Goal: Navigation & Orientation: Find specific page/section

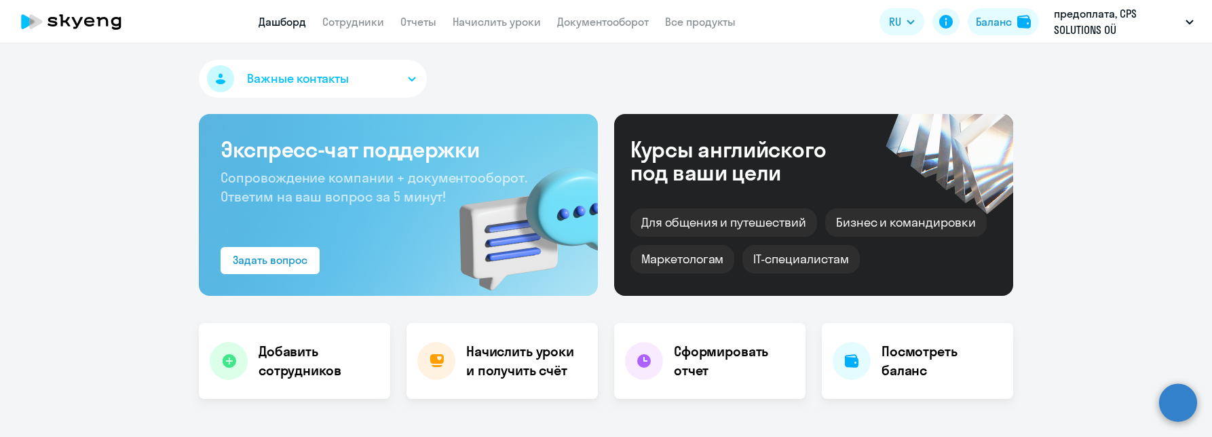
select select "30"
click at [988, 27] on div "Баланс" at bounding box center [994, 22] width 36 height 16
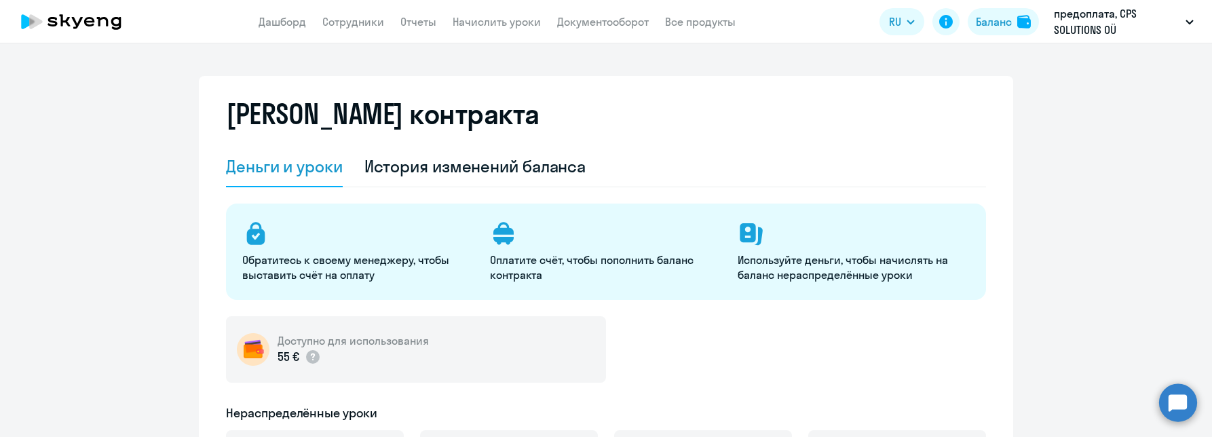
select select "english_adult_not_native_speaker"
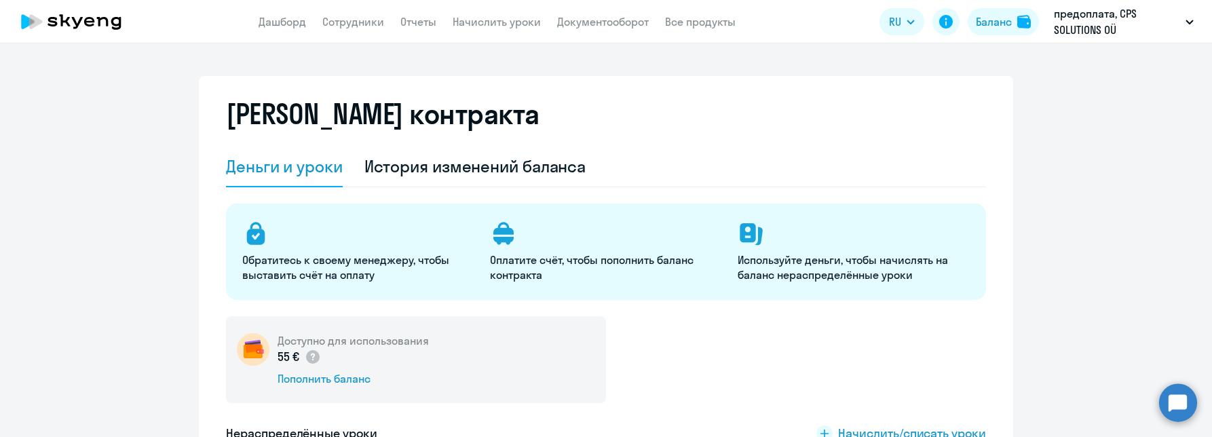
click at [1180, 408] on circle at bounding box center [1178, 402] width 38 height 38
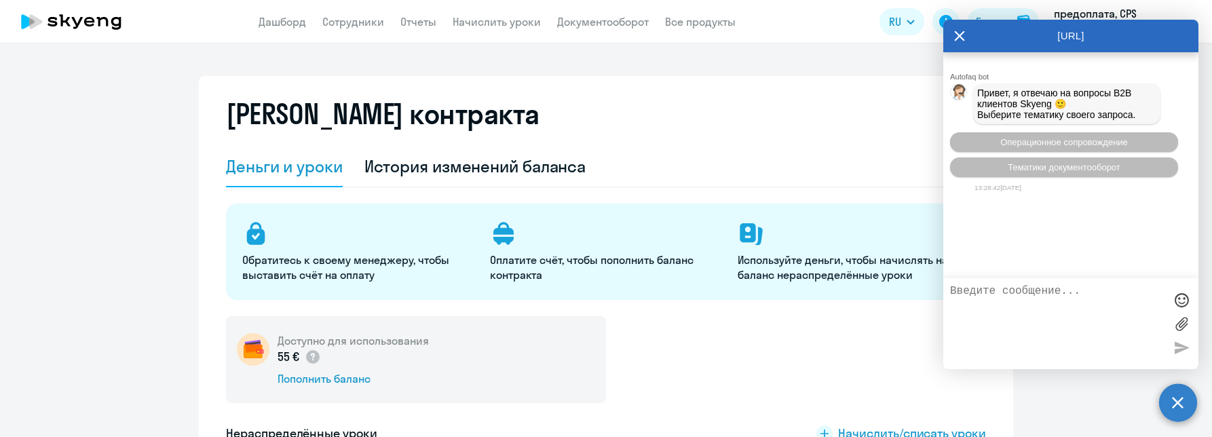
click at [687, 153] on div "Деньги и уроки История изменений баланса" at bounding box center [606, 167] width 760 height 41
click at [953, 39] on div "[URL]" at bounding box center [1070, 36] width 255 height 33
click at [961, 37] on icon at bounding box center [960, 36] width 10 height 10
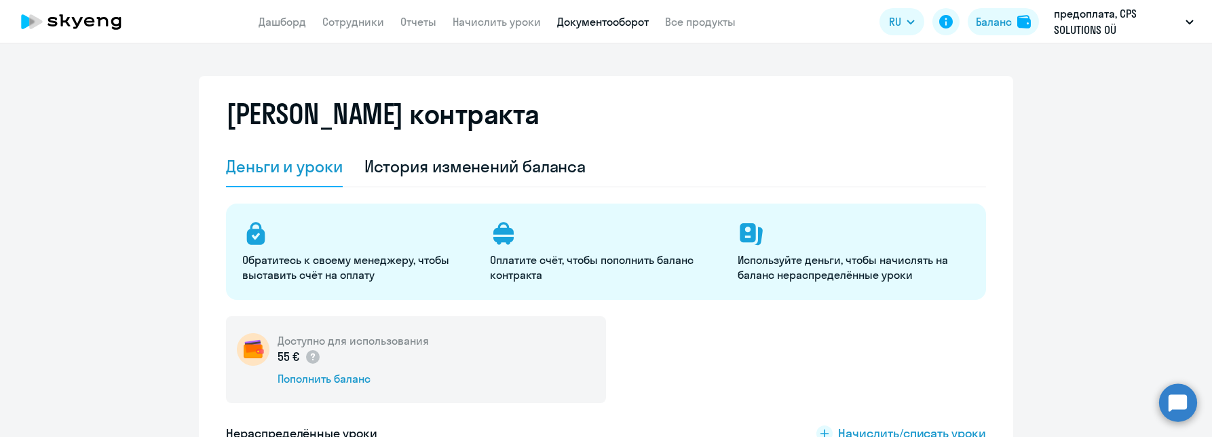
click at [597, 22] on link "Документооборот" at bounding box center [603, 22] width 92 height 14
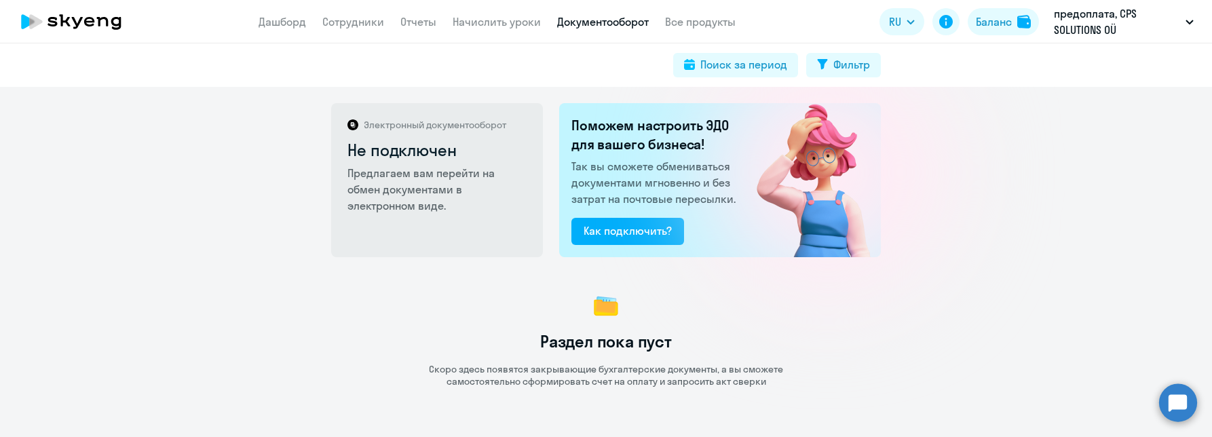
click at [437, 20] on nav "Дашборд Сотрудники Отчеты Начислить уроки Документооборот Все продукты" at bounding box center [496, 22] width 477 height 17
click at [434, 28] on app-menu-item-link "Отчеты" at bounding box center [418, 22] width 36 height 17
click at [413, 22] on link "Отчеты" at bounding box center [418, 22] width 36 height 14
